Goal: Information Seeking & Learning: Learn about a topic

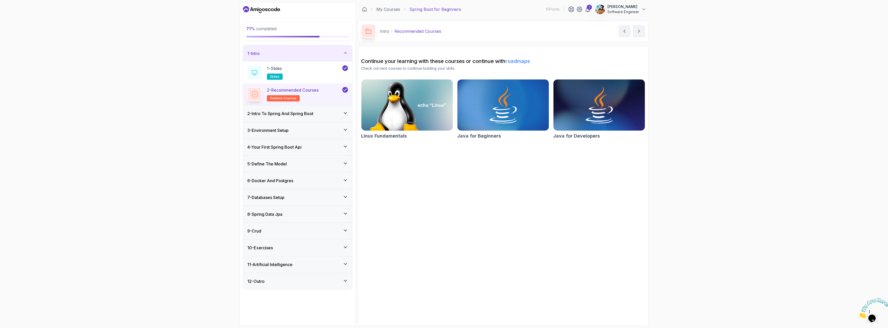
click at [293, 268] on h3 "11 - Artificial Intelligence" at bounding box center [269, 265] width 45 height 6
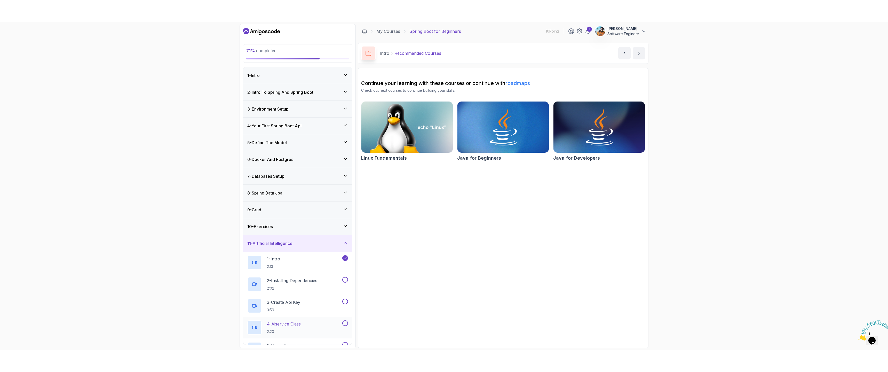
scroll to position [52, 0]
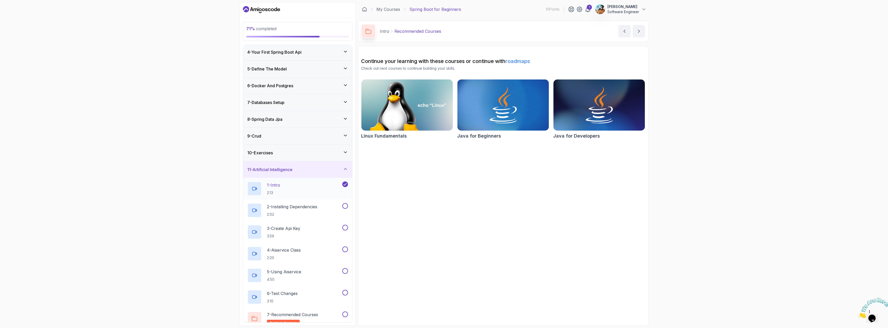
click at [310, 191] on div "1 - Intro 2:13" at bounding box center [294, 189] width 94 height 14
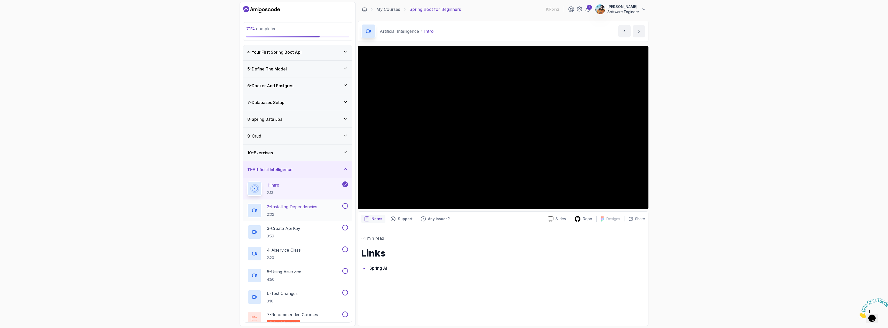
click at [284, 212] on p "2:02" at bounding box center [292, 214] width 50 height 5
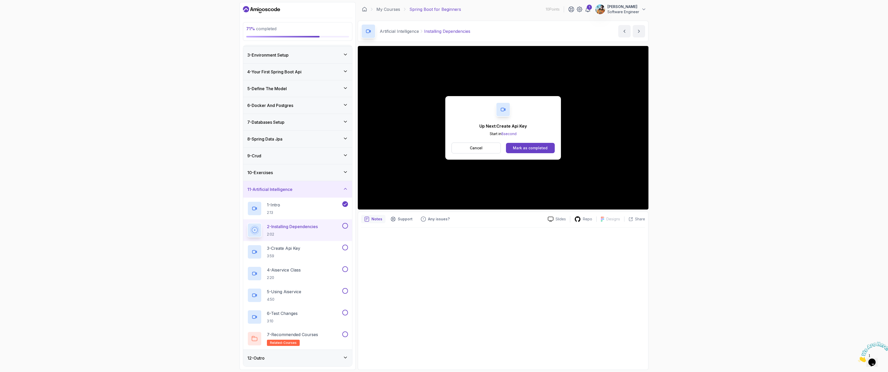
scroll to position [52, 0]
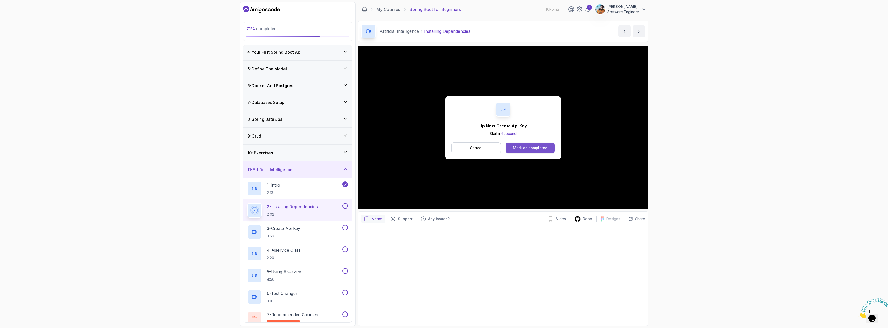
click at [443, 146] on div "Mark as completed" at bounding box center [530, 147] width 35 height 5
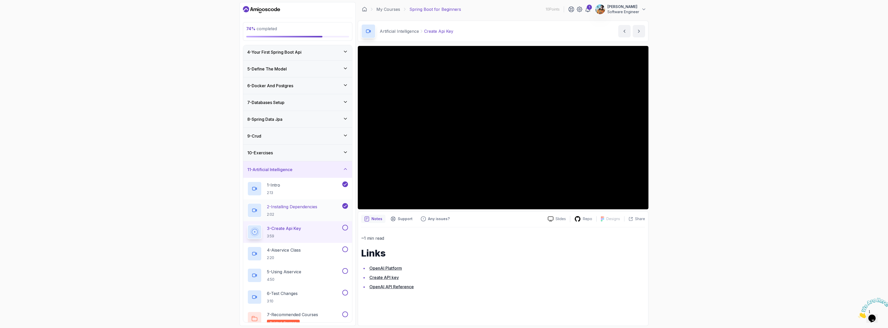
click at [304, 210] on h2 "2 - Installing Dependencies 2:02" at bounding box center [292, 210] width 50 height 13
click at [288, 225] on div "3 - Create Api Key 3:59" at bounding box center [294, 232] width 94 height 14
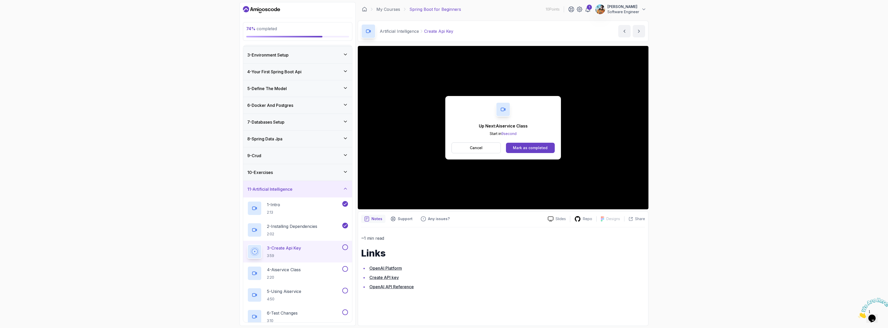
scroll to position [52, 0]
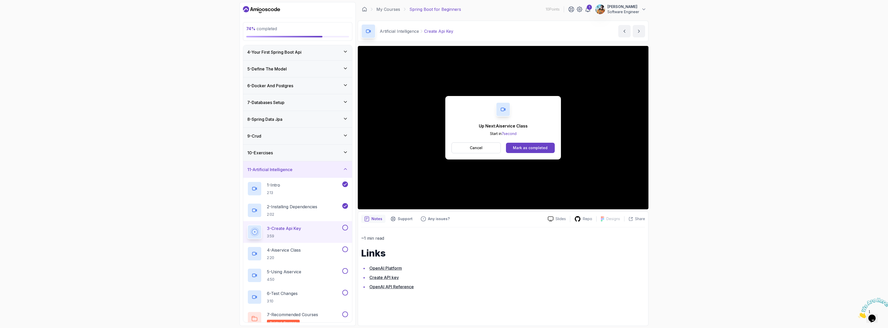
click at [346, 229] on button at bounding box center [345, 228] width 6 height 6
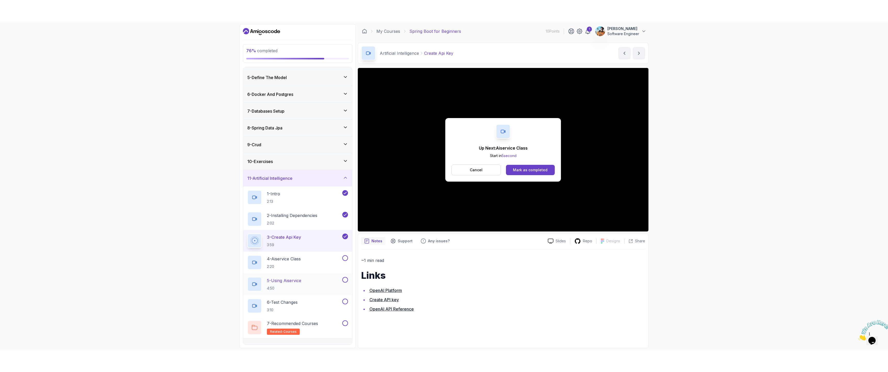
scroll to position [76, 0]
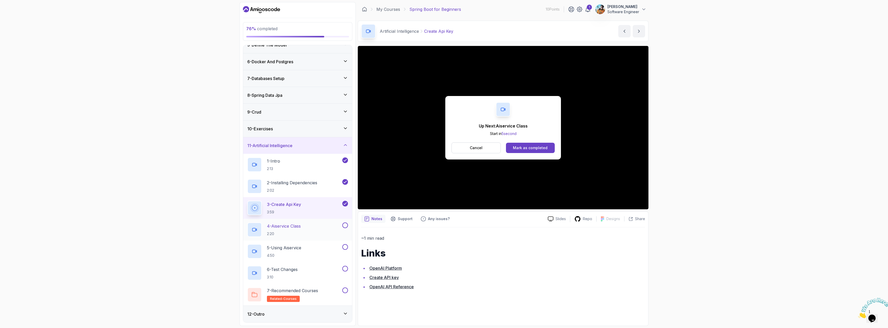
click at [311, 231] on div "4 - Aiservice Class 2:20" at bounding box center [294, 230] width 94 height 14
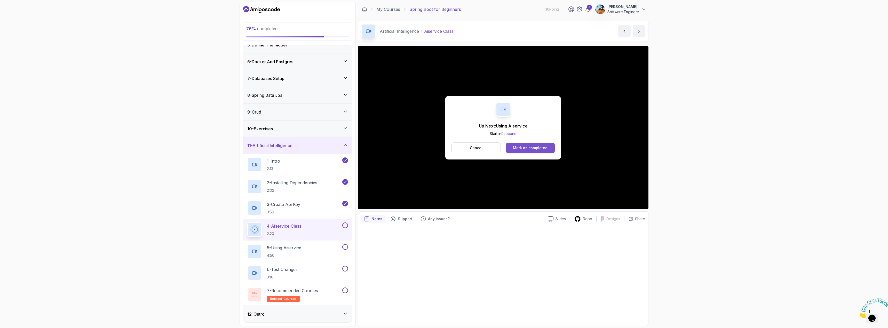
click at [443, 151] on button "Mark as completed" at bounding box center [530, 148] width 49 height 10
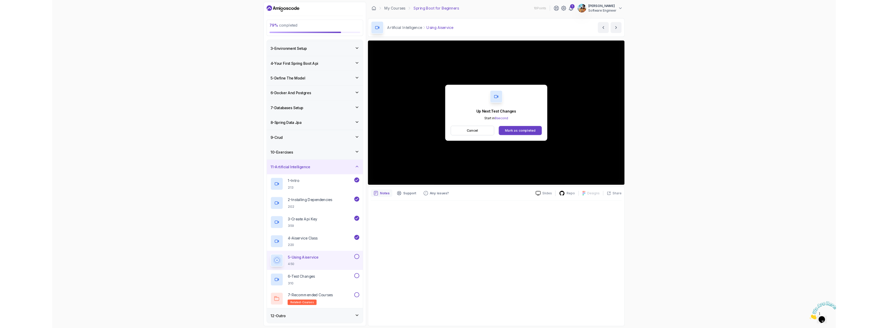
scroll to position [76, 0]
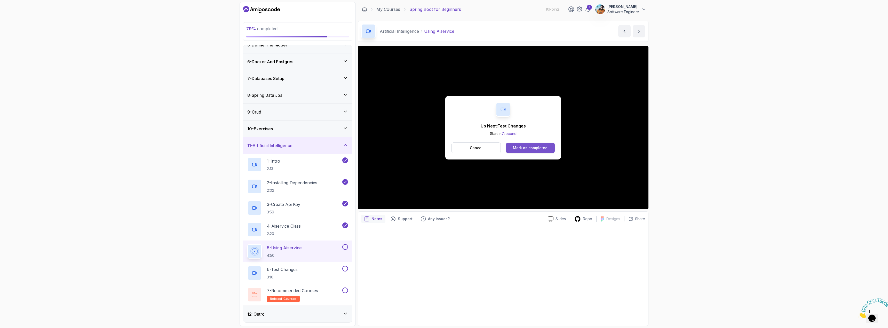
click at [443, 149] on div "Mark as completed" at bounding box center [530, 147] width 35 height 5
click at [443, 148] on div "Mark as completed" at bounding box center [530, 147] width 35 height 5
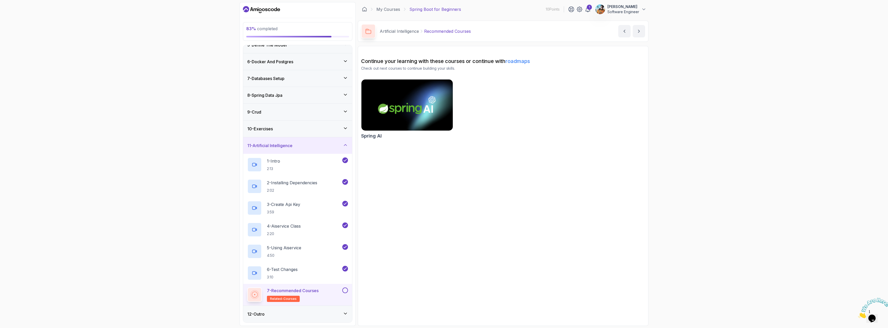
click at [302, 316] on div "12 - Outro" at bounding box center [297, 314] width 101 height 6
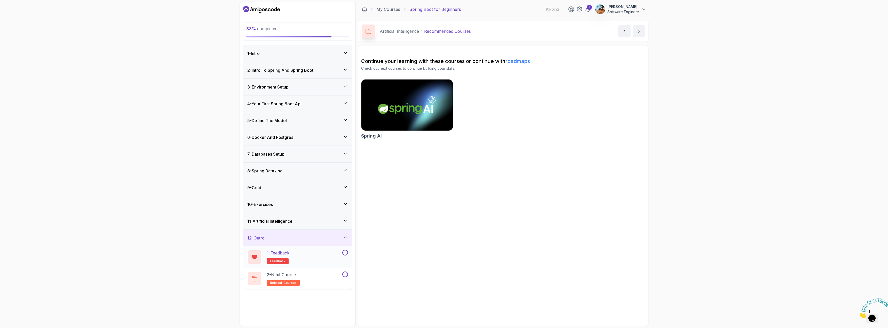
click at [310, 250] on div "1 - Feedback feedback" at bounding box center [294, 257] width 94 height 14
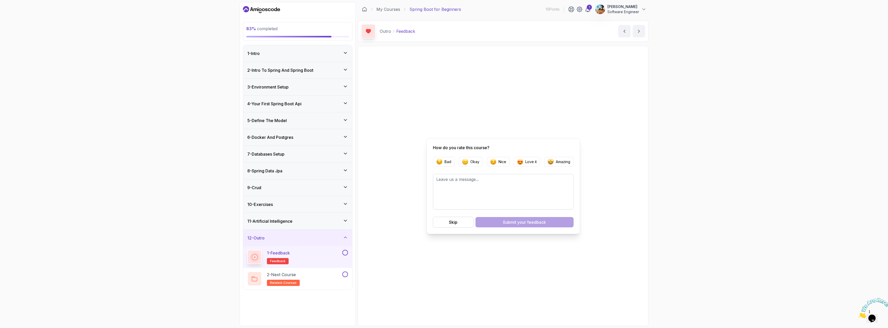
click at [343, 255] on button at bounding box center [345, 253] width 6 height 6
click at [346, 274] on button at bounding box center [345, 275] width 6 height 6
click at [443, 164] on p "Love it" at bounding box center [531, 161] width 11 height 5
click at [443, 229] on div "How do you rate this course? Bad Okay Nice Love it Amazing Skip Submit your fee…" at bounding box center [504, 186] width 154 height 96
click at [443, 226] on button "Submit your feedback" at bounding box center [525, 222] width 98 height 10
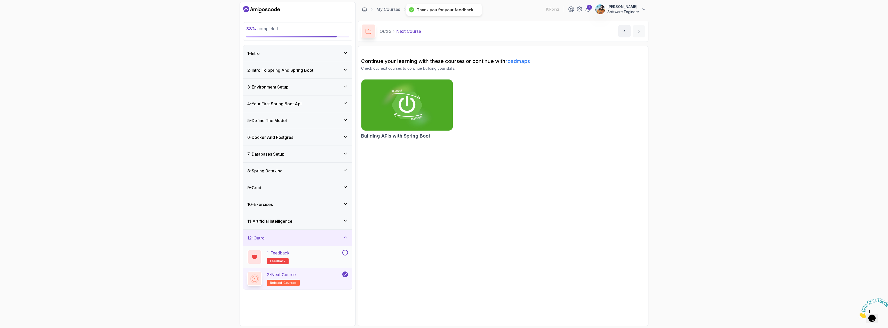
click at [339, 257] on div "1 - Feedback feedback" at bounding box center [294, 257] width 94 height 14
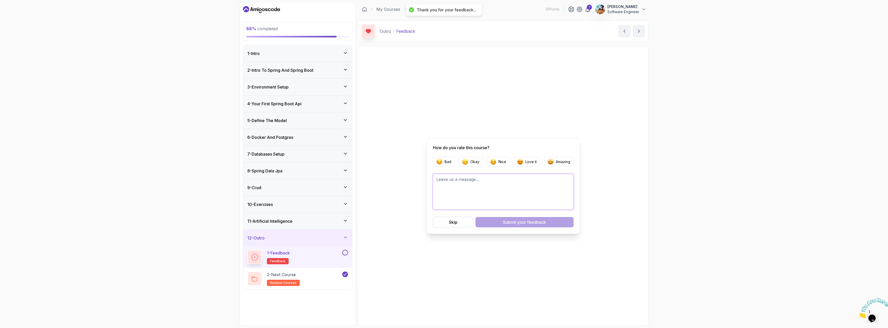
click at [443, 182] on textarea at bounding box center [503, 192] width 141 height 36
click at [443, 159] on button "Love it" at bounding box center [527, 162] width 26 height 10
click at [443, 223] on span "your feedback" at bounding box center [531, 222] width 29 height 6
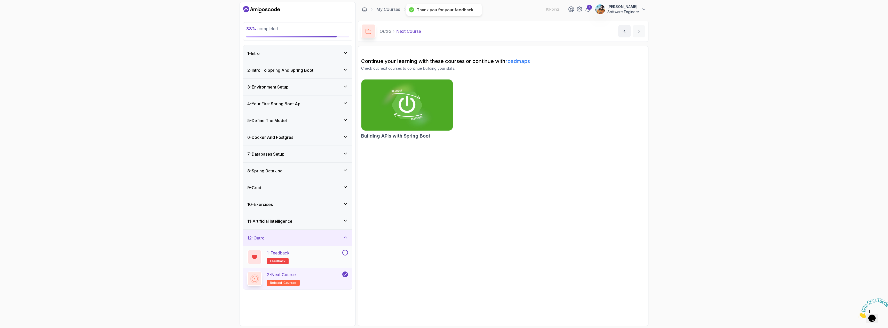
click at [347, 253] on button at bounding box center [345, 253] width 6 height 6
click at [284, 55] on div "1 - Intro" at bounding box center [297, 53] width 101 height 6
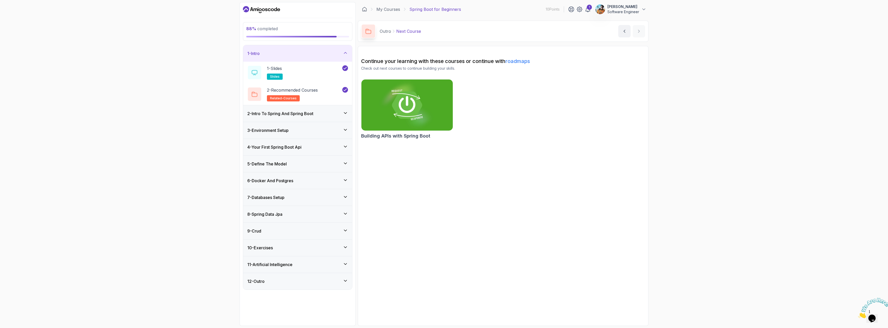
click at [300, 111] on h3 "2 - Intro To Spring And Spring Boot" at bounding box center [280, 114] width 66 height 6
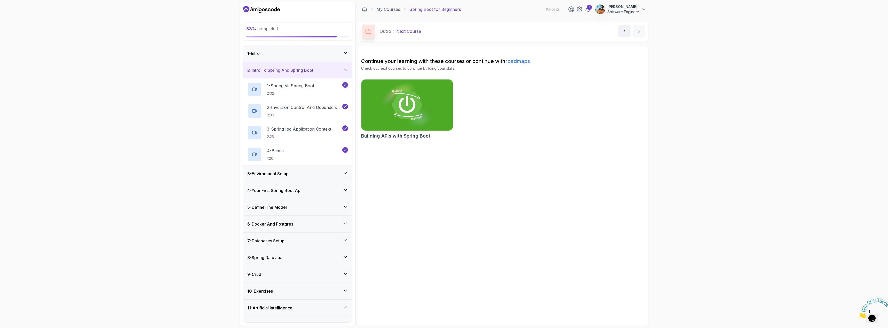
click at [296, 176] on div "3 - Environment Setup" at bounding box center [297, 174] width 101 height 6
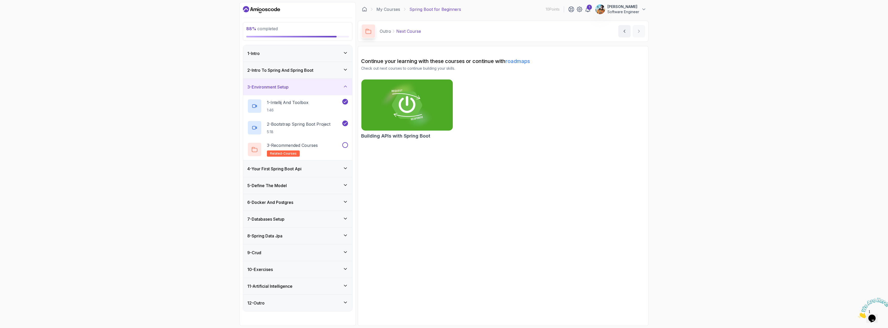
click at [287, 272] on div "10 - Exercises" at bounding box center [297, 269] width 101 height 6
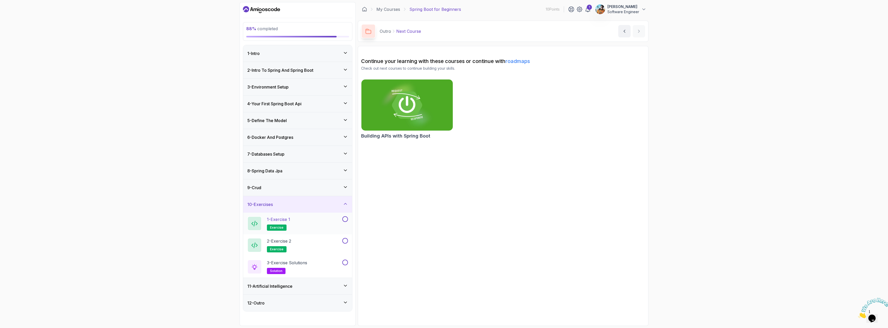
click at [348, 222] on button "1 - Exercise 1 exercise" at bounding box center [297, 223] width 101 height 14
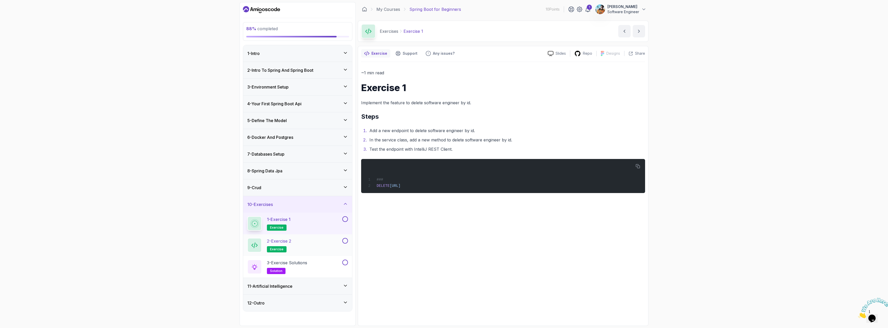
click at [344, 237] on div "2 - Exercise 2 exercise" at bounding box center [297, 245] width 109 height 22
click at [344, 225] on button "1 - Exercise 1 exercise" at bounding box center [297, 223] width 101 height 14
click at [344, 221] on button at bounding box center [345, 219] width 6 height 6
click at [344, 242] on button at bounding box center [345, 241] width 6 height 6
click at [344, 263] on button at bounding box center [345, 263] width 6 height 6
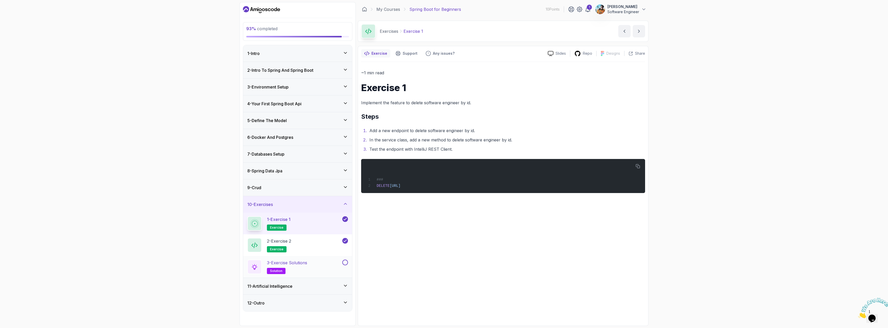
click at [323, 265] on div "3 - Exercise Solutions solution" at bounding box center [294, 267] width 94 height 14
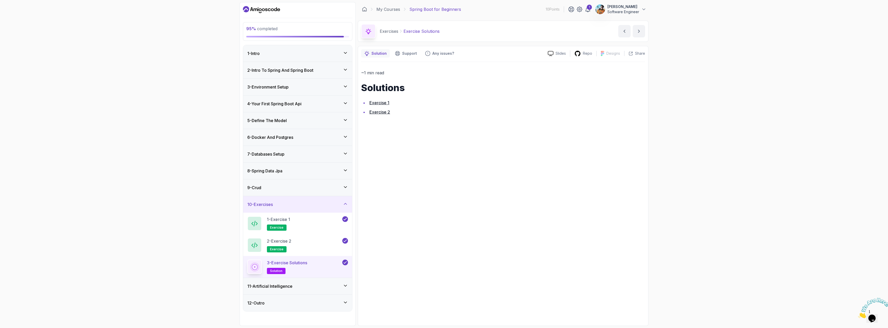
click at [383, 102] on link "Exercise 1" at bounding box center [380, 102] width 20 height 5
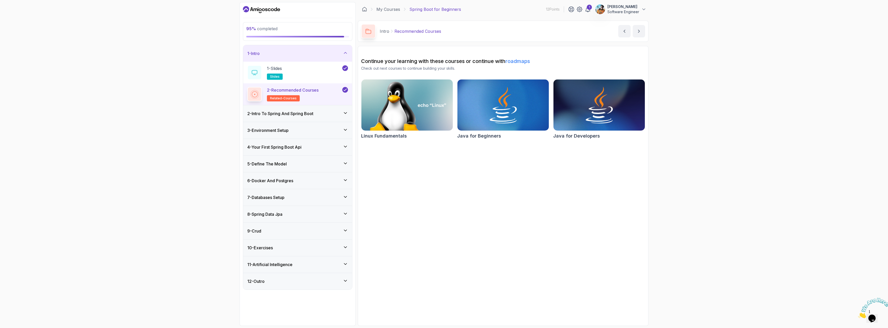
click at [345, 284] on div "12 - Outro" at bounding box center [297, 281] width 101 height 6
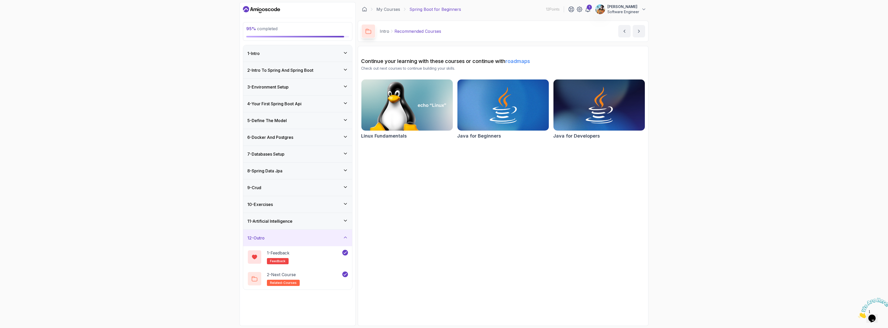
click at [342, 222] on div "11 - Artificial Intelligence" at bounding box center [297, 221] width 101 height 6
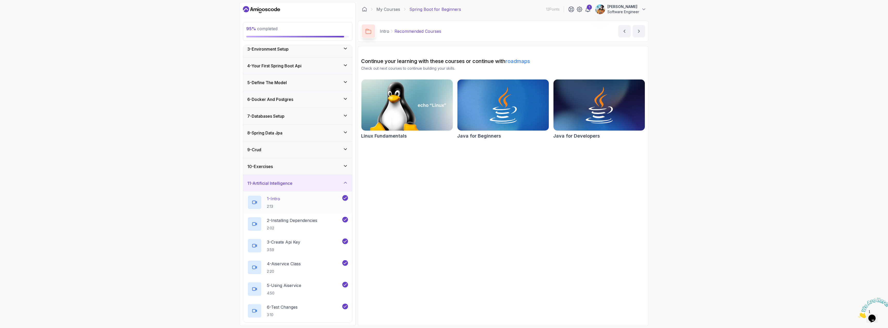
scroll to position [76, 0]
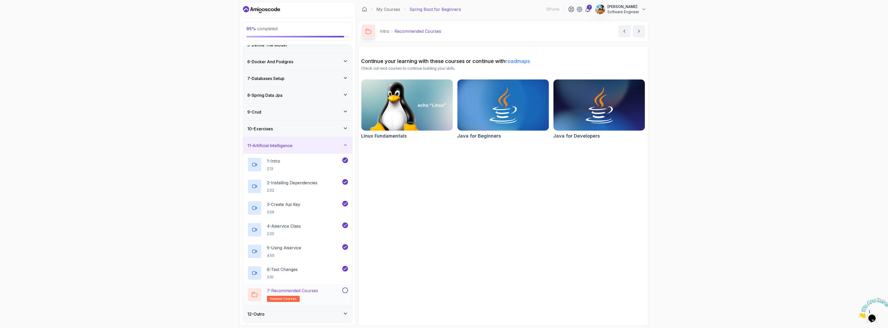
click at [327, 289] on div "7 - Recommended Courses related-courses" at bounding box center [294, 295] width 94 height 14
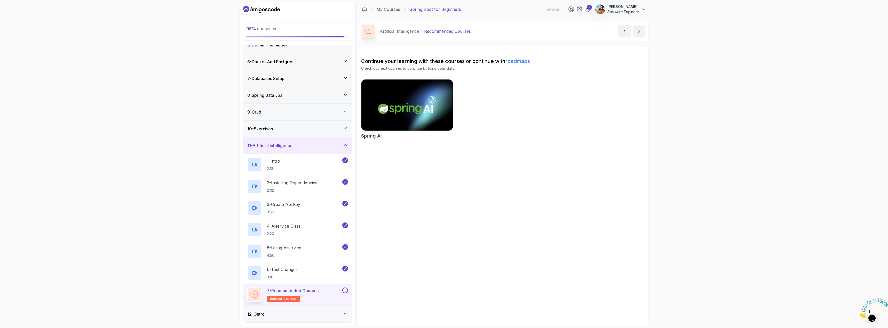
click at [343, 291] on button at bounding box center [345, 291] width 6 height 6
click at [348, 130] on icon at bounding box center [345, 128] width 5 height 5
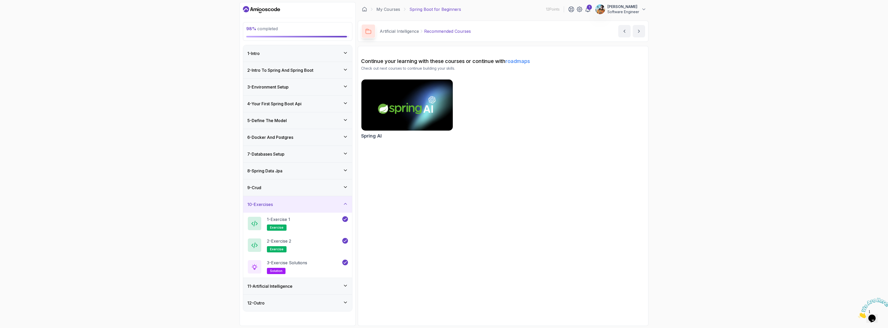
click at [344, 171] on icon at bounding box center [345, 170] width 5 height 5
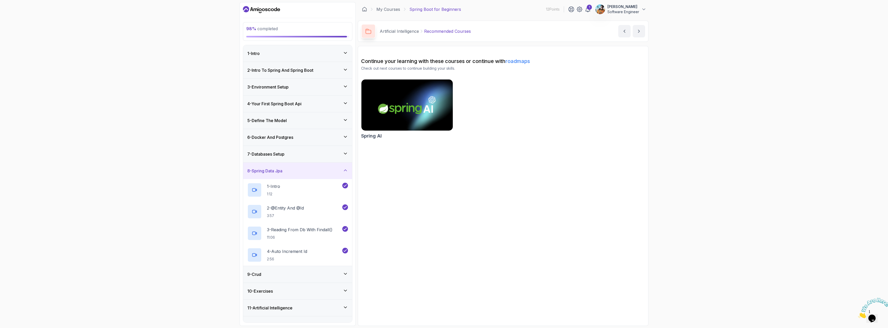
click at [345, 160] on div "7 - Databases Setup" at bounding box center [297, 154] width 109 height 17
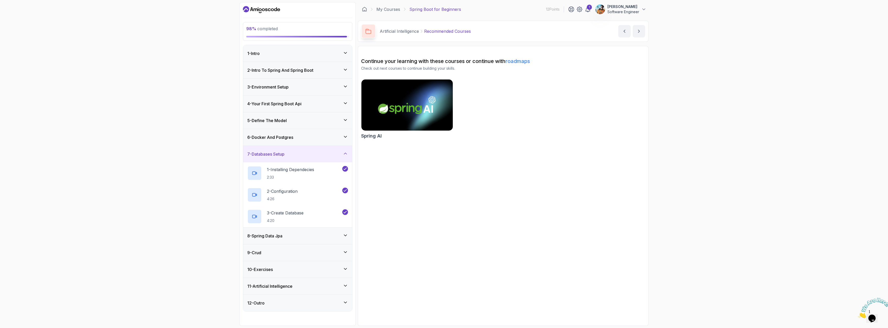
click at [346, 139] on icon at bounding box center [345, 136] width 5 height 5
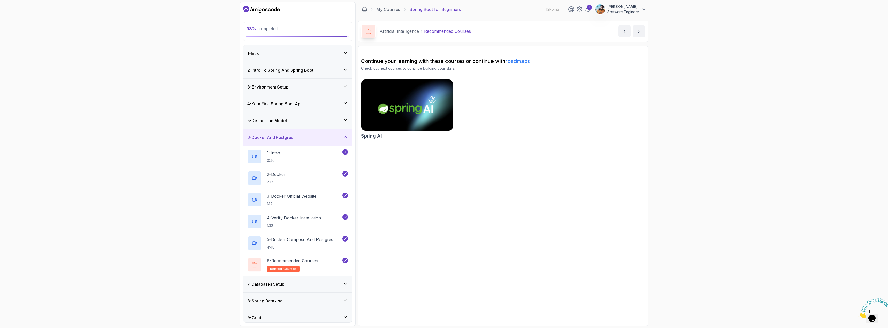
click at [345, 120] on icon at bounding box center [345, 119] width 5 height 5
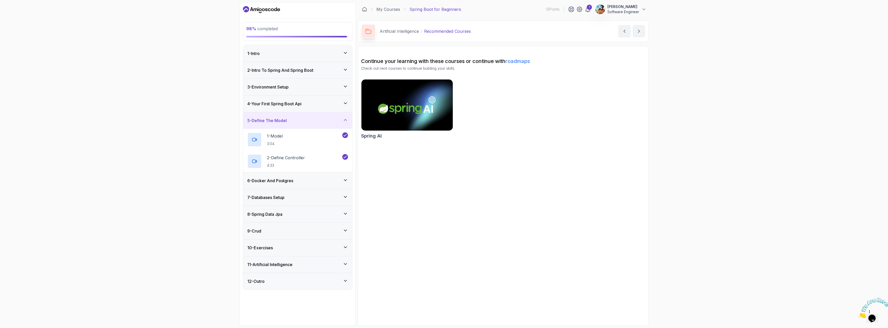
click at [346, 103] on icon at bounding box center [345, 103] width 5 height 5
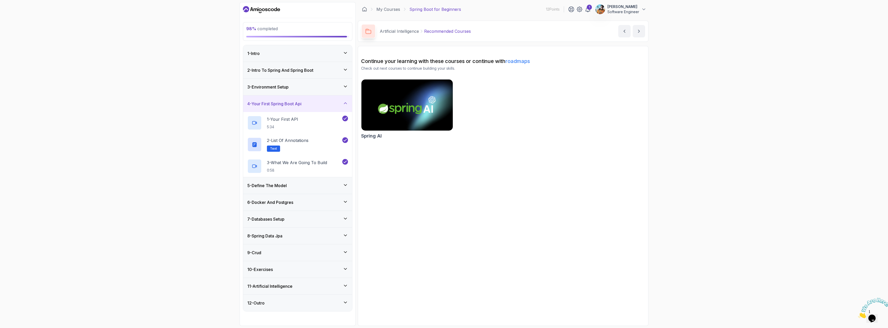
click at [347, 84] on icon at bounding box center [345, 86] width 5 height 5
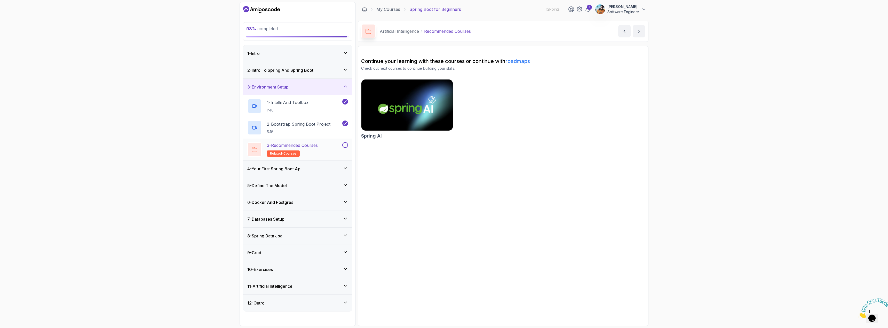
click at [344, 147] on button at bounding box center [345, 145] width 6 height 6
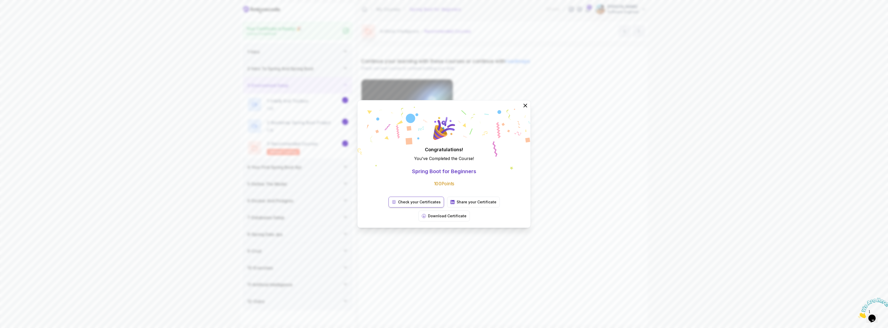
click at [398, 205] on p "Check your Certificates" at bounding box center [419, 202] width 43 height 5
click at [457, 205] on p "Share your Certificate" at bounding box center [477, 202] width 40 height 5
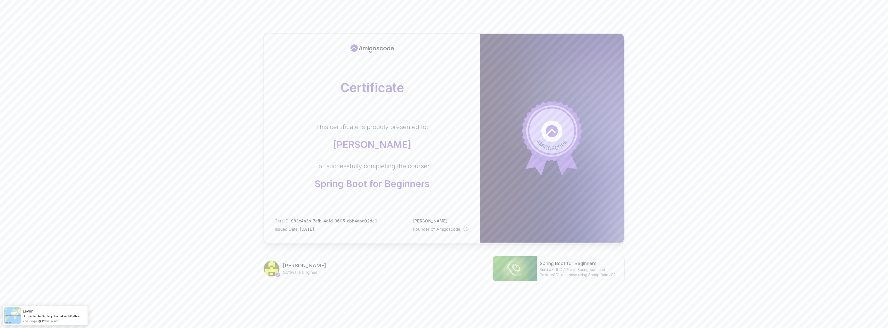
click at [359, 271] on div "Livio De Zio Software Engineer Spring Boot for Beginners Build a CRUD API with …" at bounding box center [444, 268] width 362 height 25
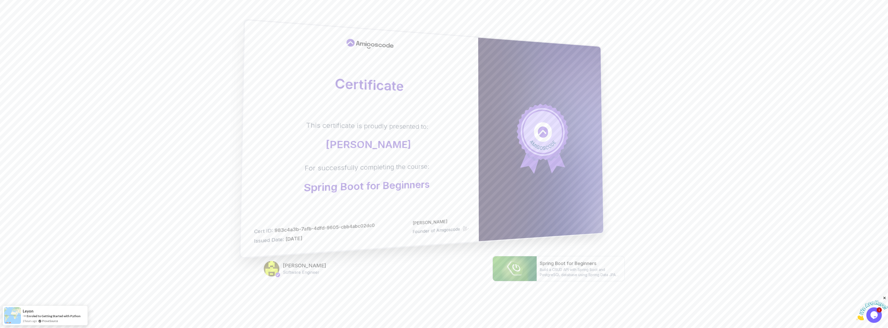
click at [600, 135] on div at bounding box center [541, 140] width 125 height 204
